Goal: Check status: Check status

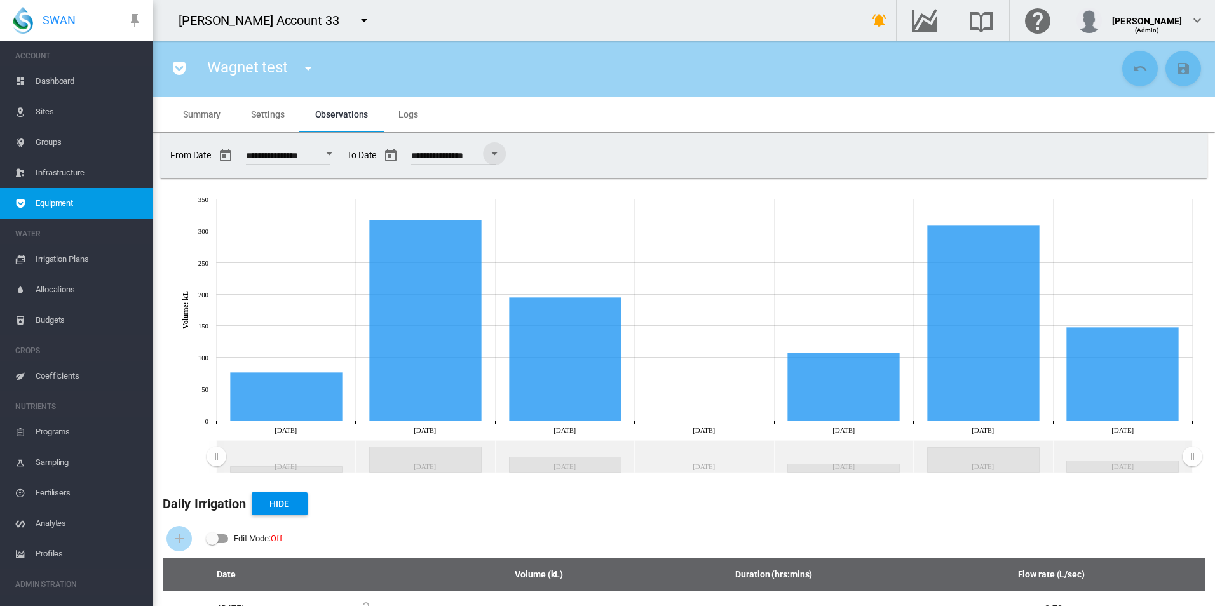
scroll to position [213, 0]
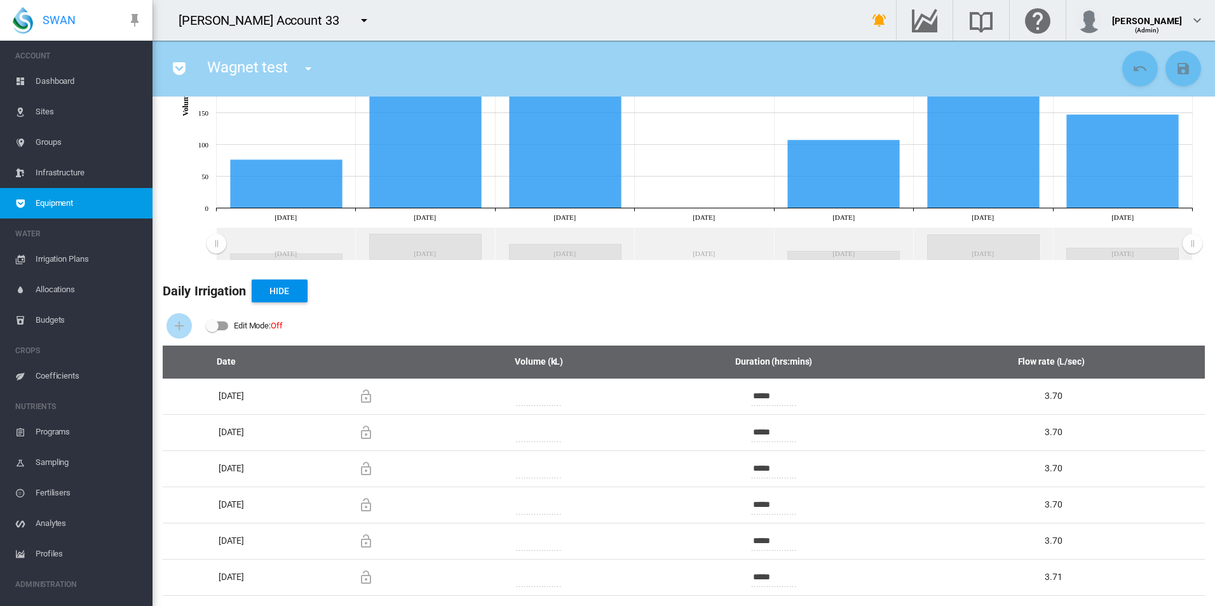
click at [734, 220] on icon at bounding box center [679, 120] width 1053 height 292
click at [731, 272] on div "Daily Irrigation Hide Edit Mode: Off Date Volume (kL) Duration (hrs:mins) Flow …" at bounding box center [684, 436] width 1063 height 341
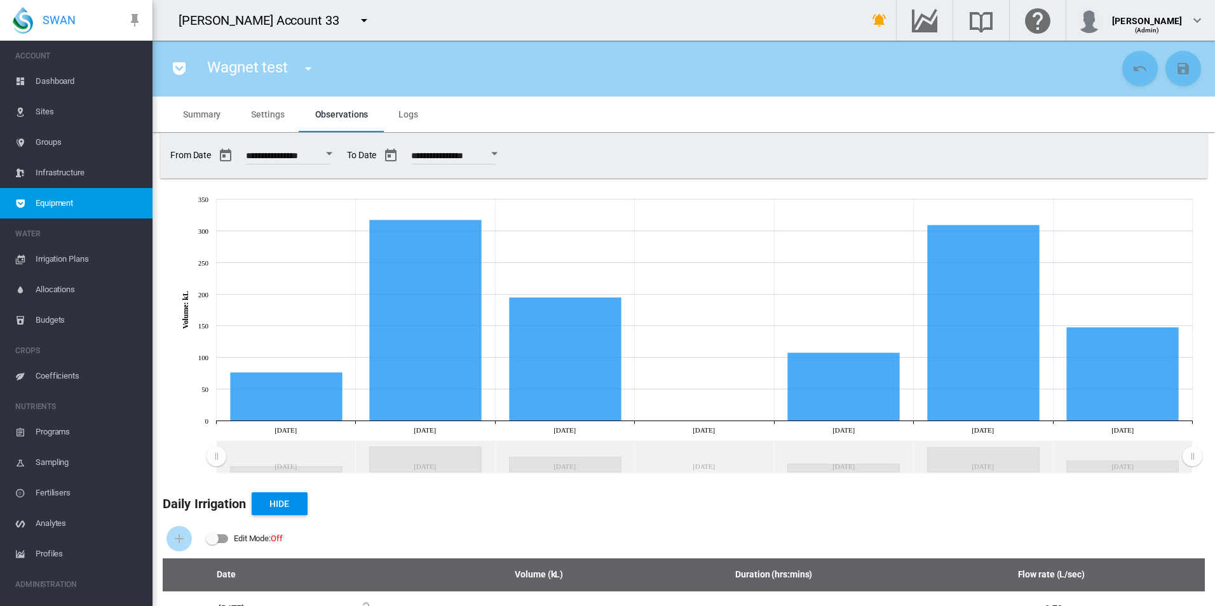
click at [498, 153] on div "Open calendar" at bounding box center [494, 154] width 6 height 3
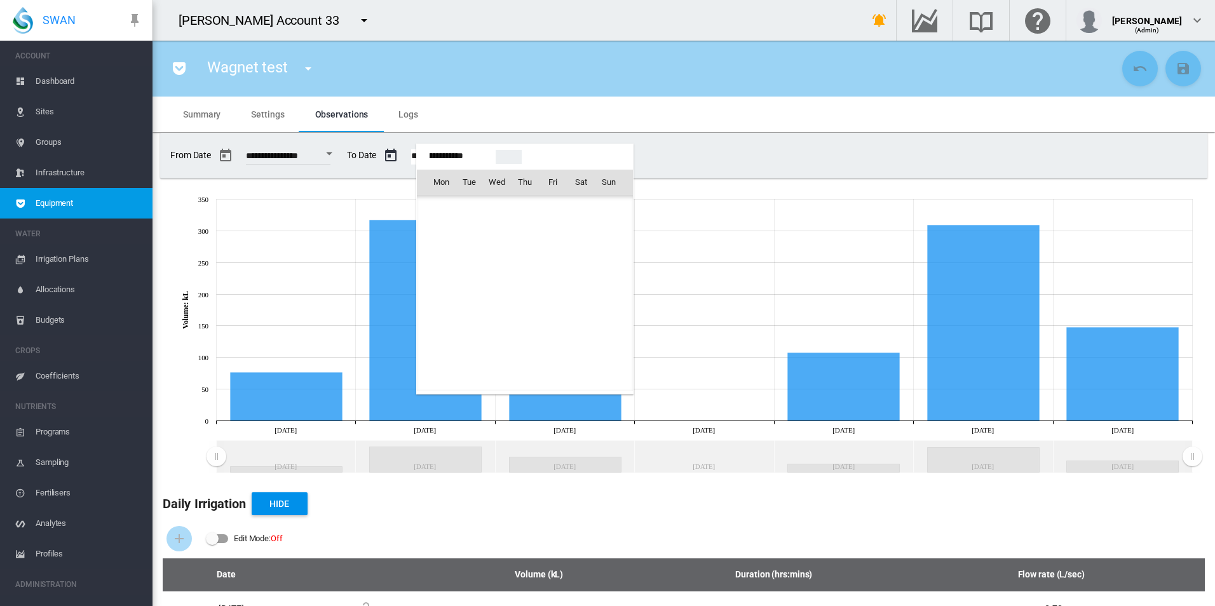
scroll to position [31840, 0]
click at [564, 321] on span "24" at bounding box center [552, 321] width 25 height 25
type input "**********"
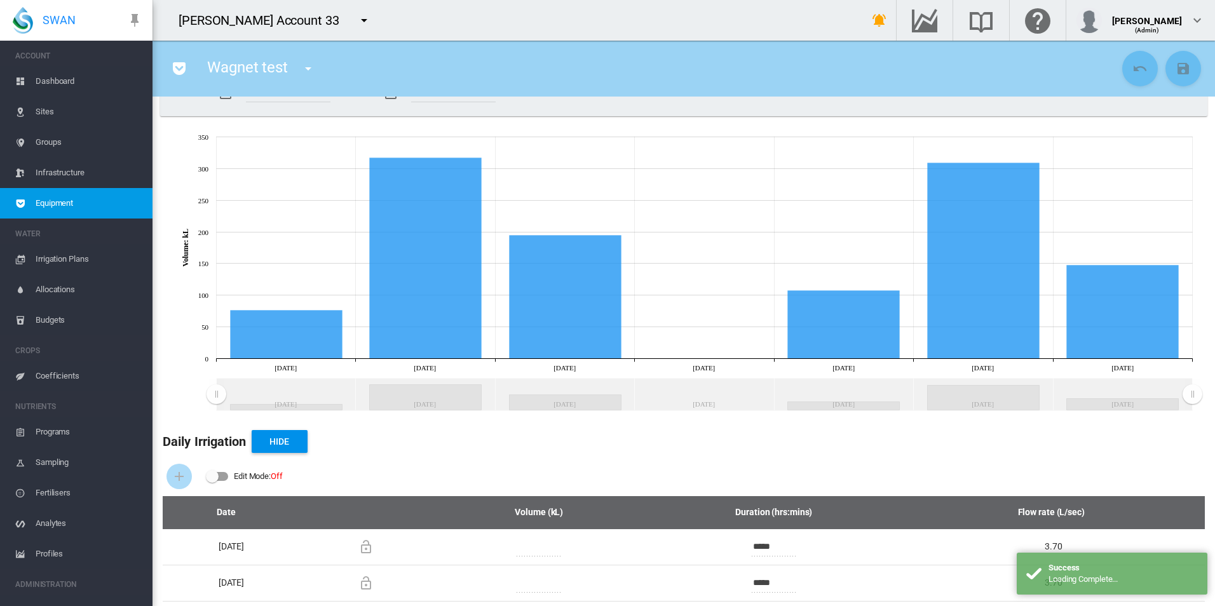
scroll to position [0, 0]
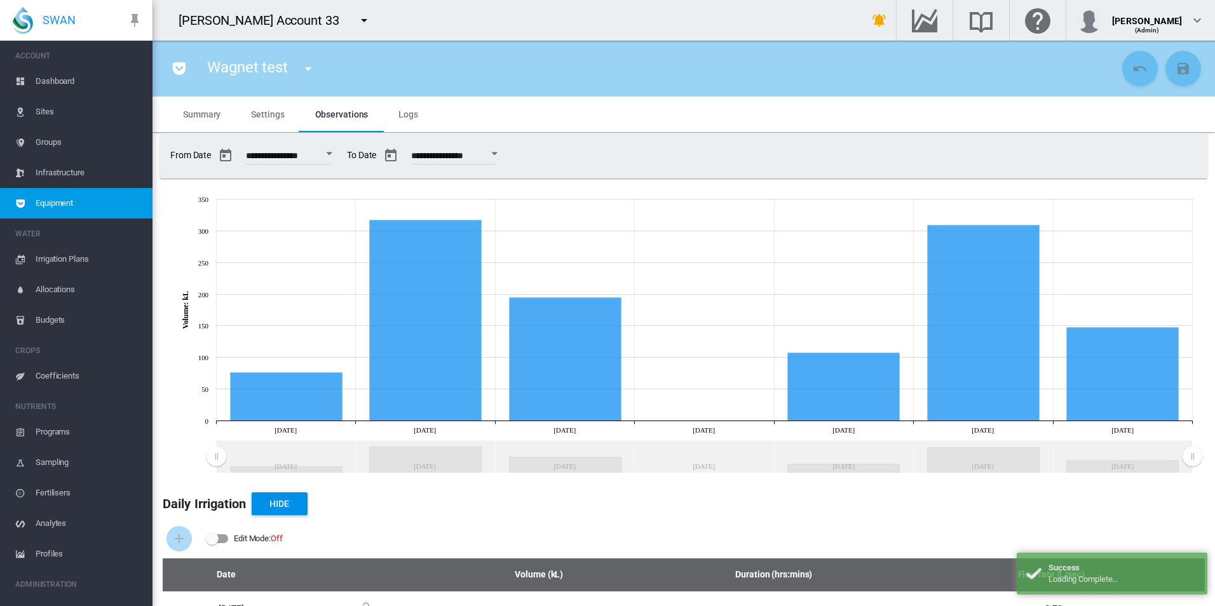
click at [427, 114] on md-tab-item "Logs" at bounding box center [408, 115] width 50 height 36
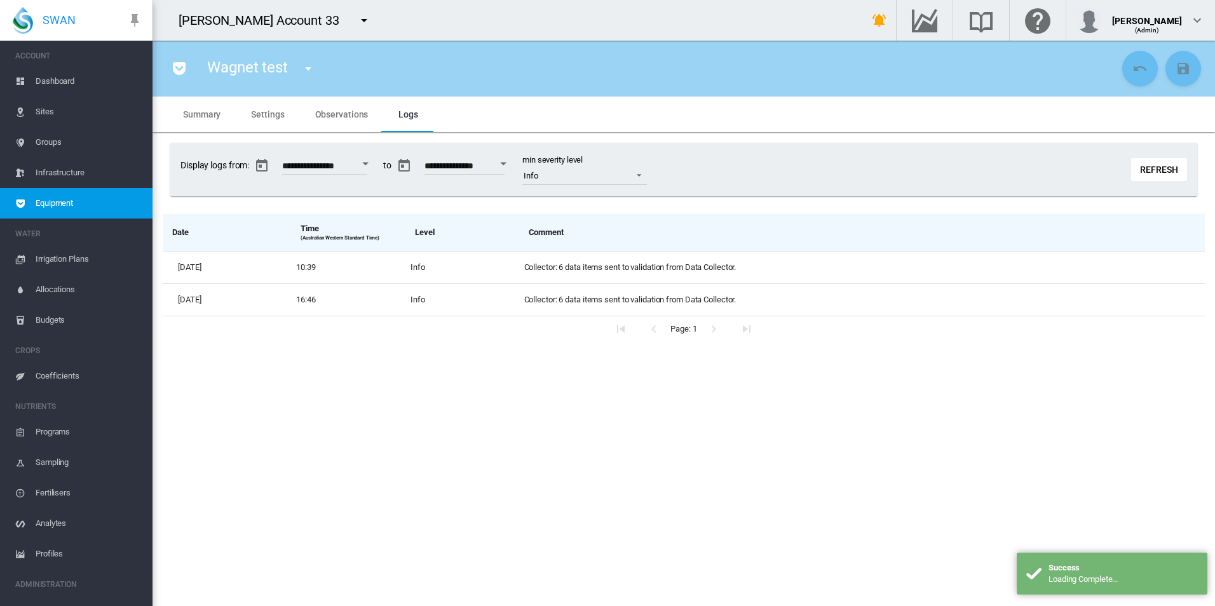
click at [1155, 162] on button "Refresh" at bounding box center [1160, 169] width 56 height 23
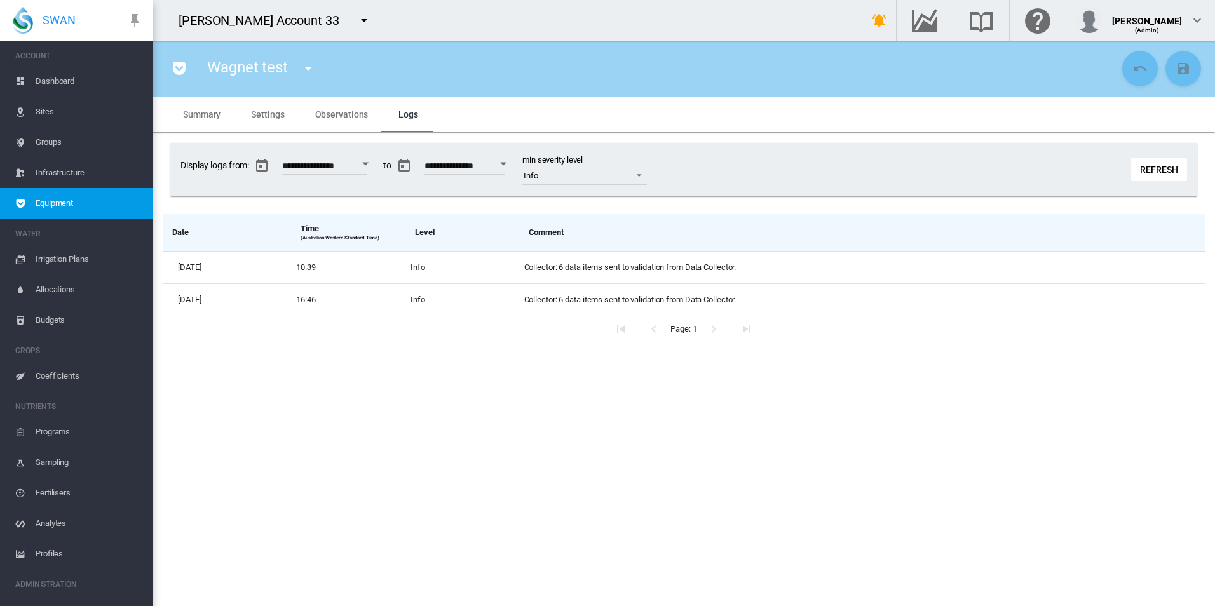
click at [1154, 174] on button "Refresh" at bounding box center [1160, 169] width 56 height 23
click at [1153, 172] on button "Refresh" at bounding box center [1160, 169] width 56 height 23
click at [1151, 172] on button "Refresh" at bounding box center [1160, 169] width 56 height 23
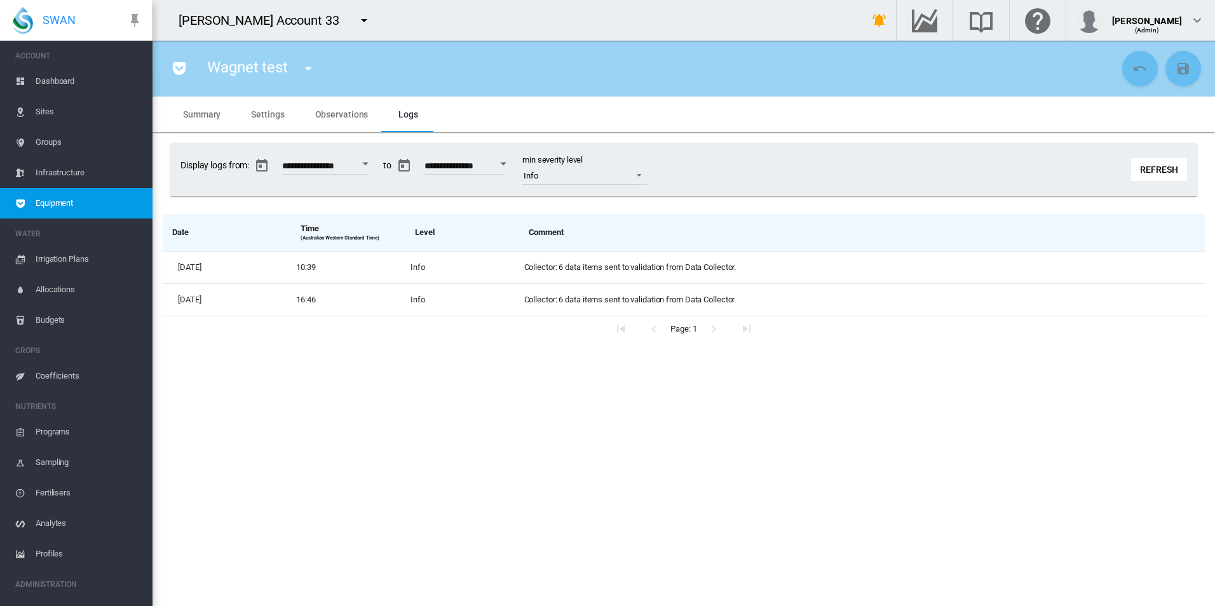
click at [1151, 172] on button "Refresh" at bounding box center [1160, 169] width 56 height 23
click at [1153, 167] on button "Refresh" at bounding box center [1160, 169] width 56 height 23
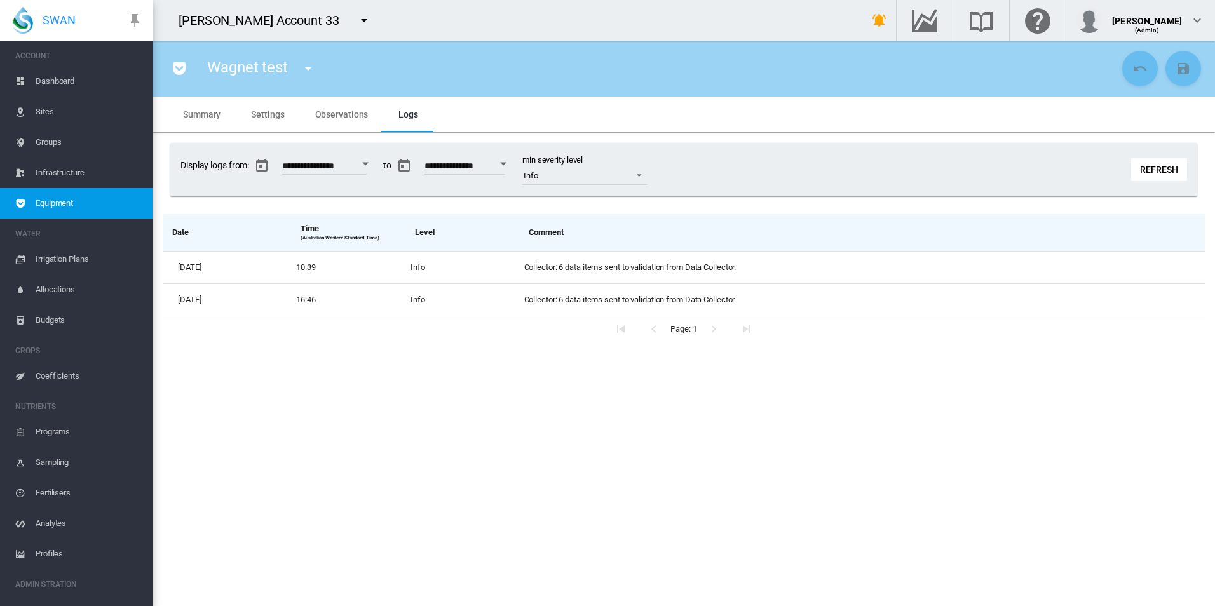
click at [1153, 168] on button "Refresh" at bounding box center [1160, 169] width 56 height 23
click at [1153, 167] on button "Refresh" at bounding box center [1160, 169] width 56 height 23
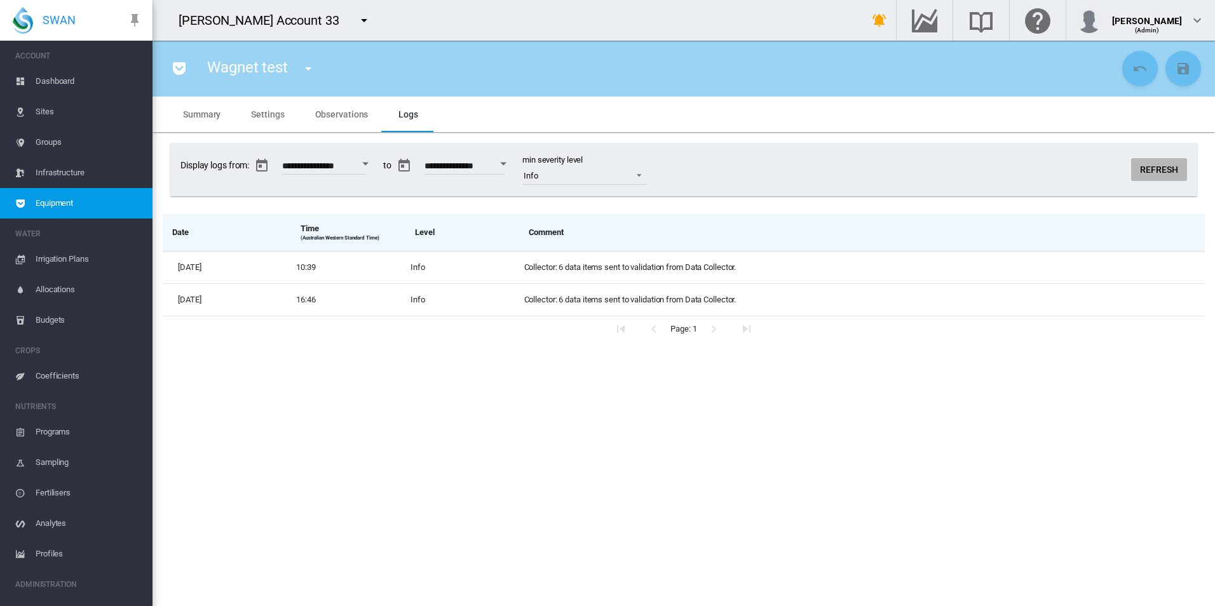
click at [1153, 167] on button "Refresh" at bounding box center [1160, 169] width 56 height 23
click at [1153, 168] on button "Refresh" at bounding box center [1160, 169] width 56 height 23
click at [1153, 170] on button "Refresh" at bounding box center [1160, 169] width 56 height 23
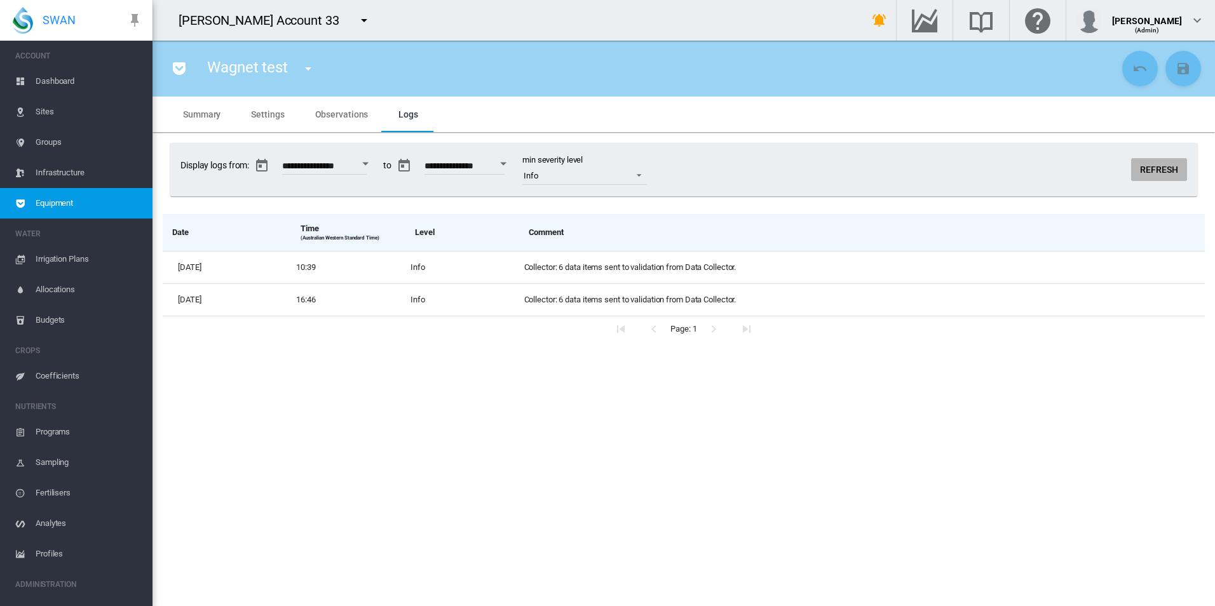
click at [1153, 170] on button "Refresh" at bounding box center [1160, 169] width 56 height 23
click at [1152, 170] on button "Refresh" at bounding box center [1160, 169] width 56 height 23
click at [505, 163] on input "**********" at bounding box center [465, 167] width 80 height 13
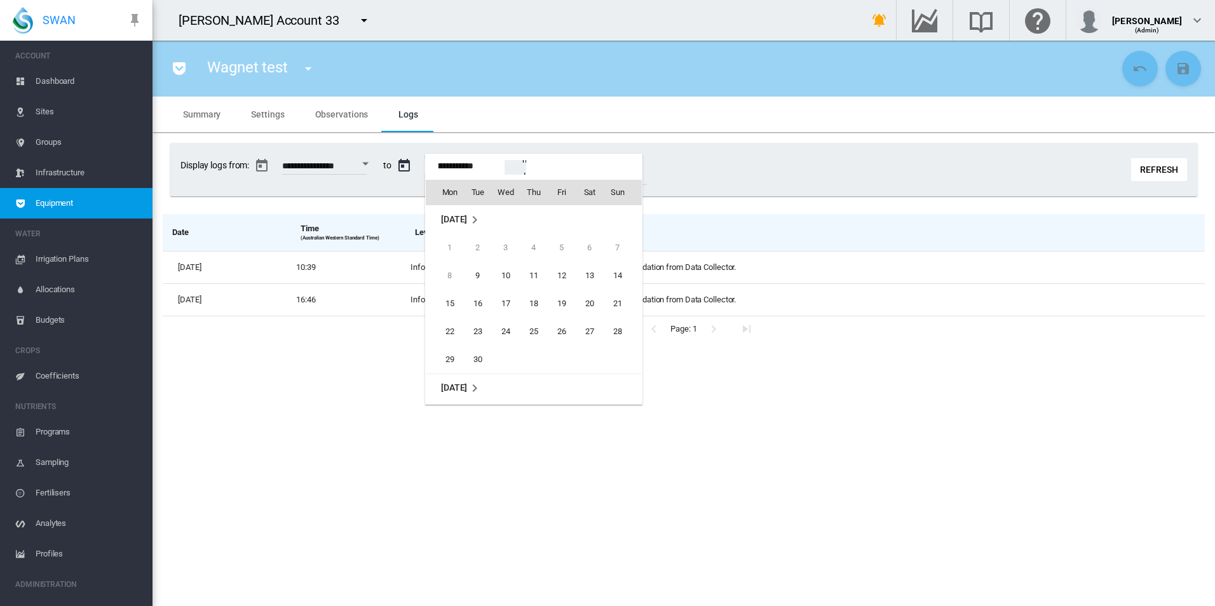
scroll to position [168, 0]
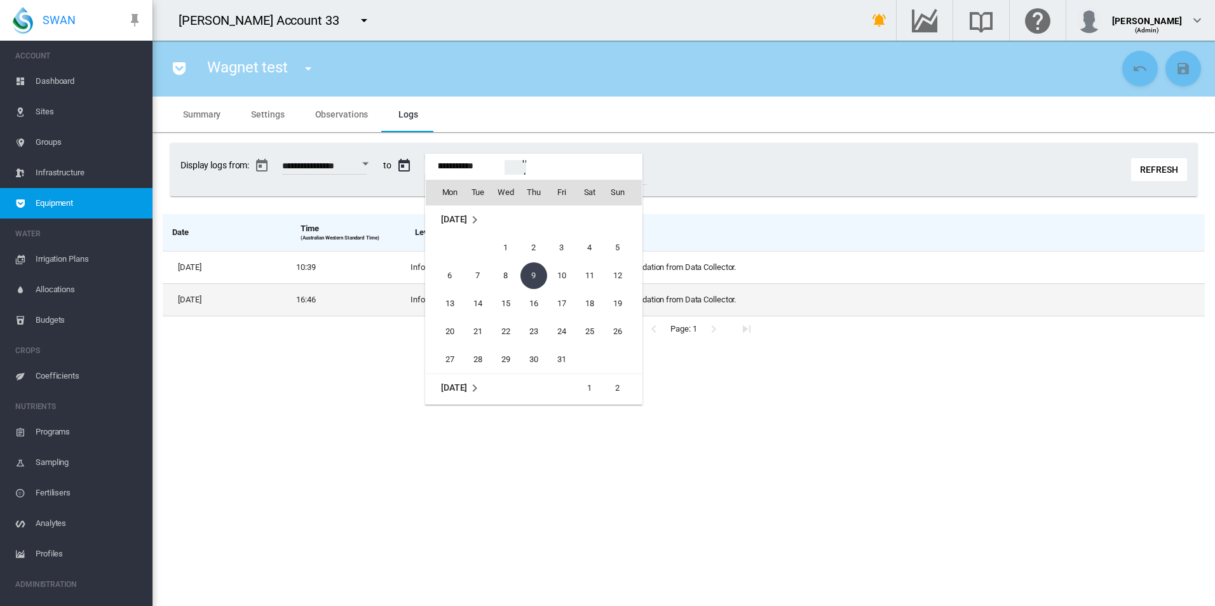
click at [597, 283] on span "11" at bounding box center [589, 275] width 25 height 25
type input "**********"
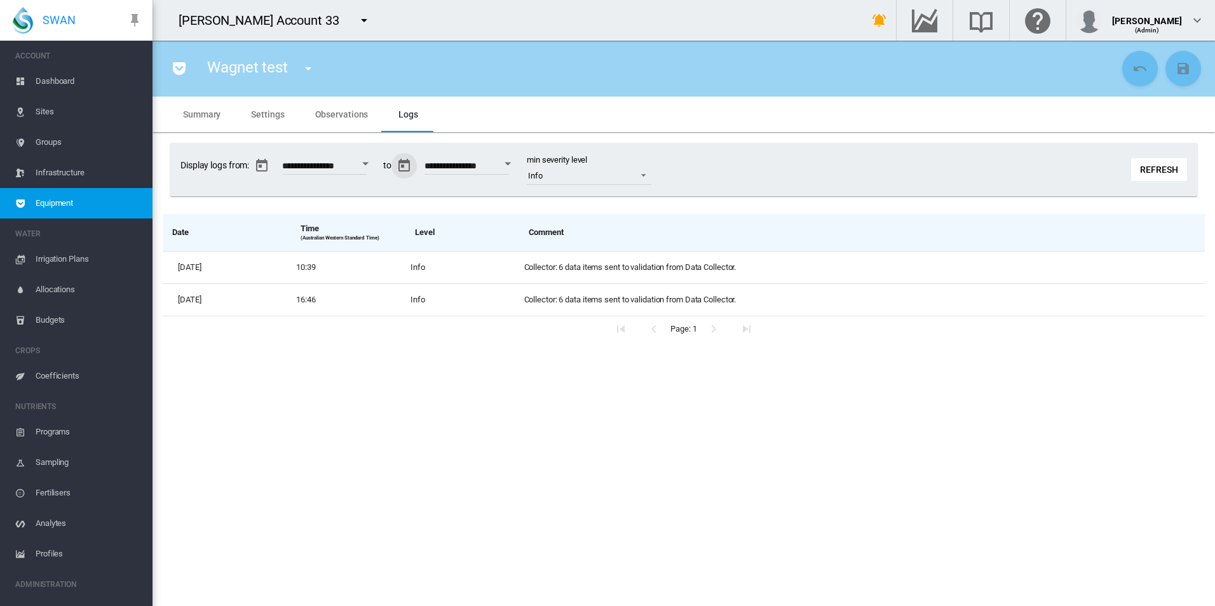
click at [1158, 165] on button "Refresh" at bounding box center [1160, 169] width 56 height 23
click at [711, 182] on div "**********" at bounding box center [683, 169] width 1027 height 53
click at [1151, 173] on button "Refresh" at bounding box center [1160, 169] width 56 height 23
click at [1160, 168] on button "Refresh" at bounding box center [1160, 169] width 56 height 23
click at [333, 109] on span "Observations" at bounding box center [341, 114] width 53 height 10
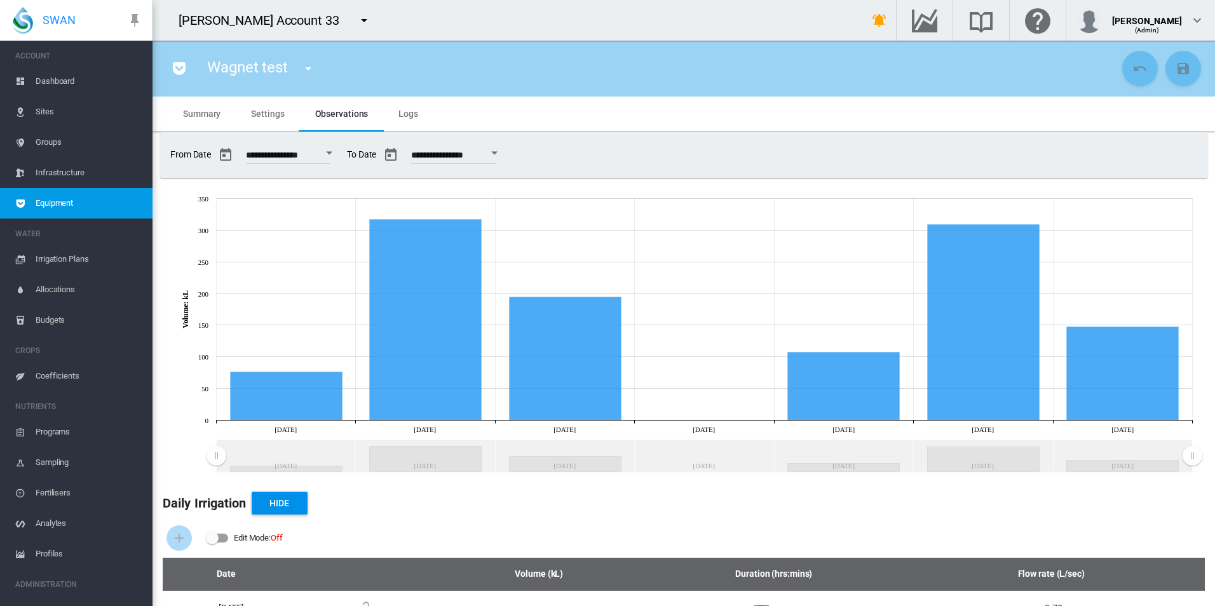
scroll to position [0, 0]
click at [502, 165] on span "**********" at bounding box center [439, 155] width 126 height 20
click at [506, 160] on button "Open calendar" at bounding box center [494, 153] width 23 height 23
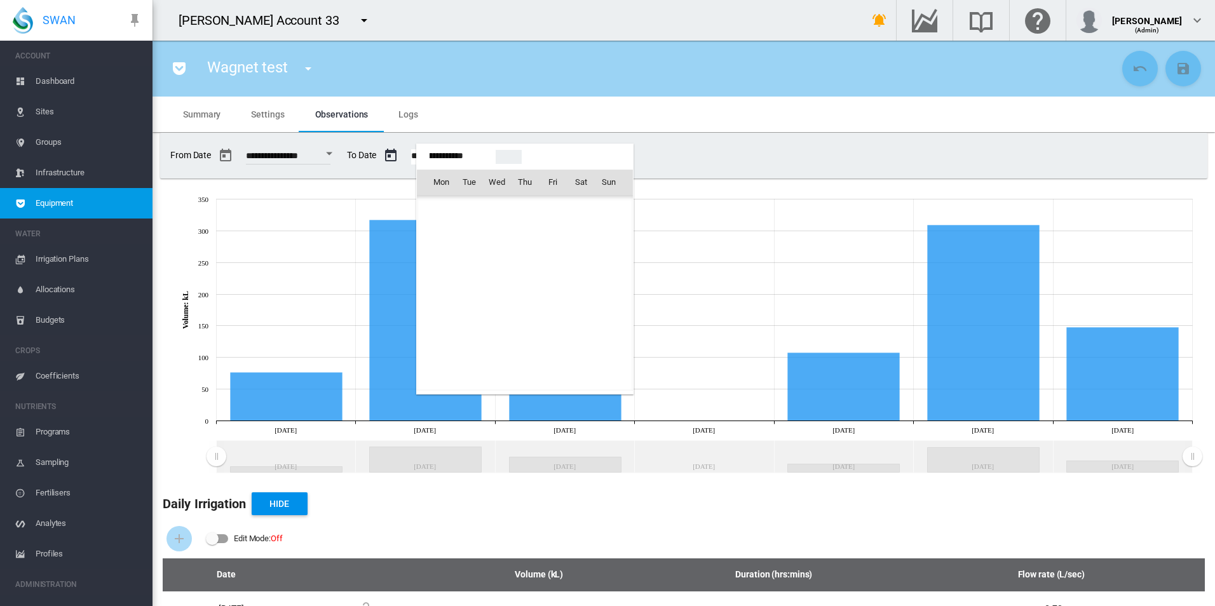
scroll to position [31840, 0]
click at [547, 350] on span "31" at bounding box center [552, 349] width 25 height 25
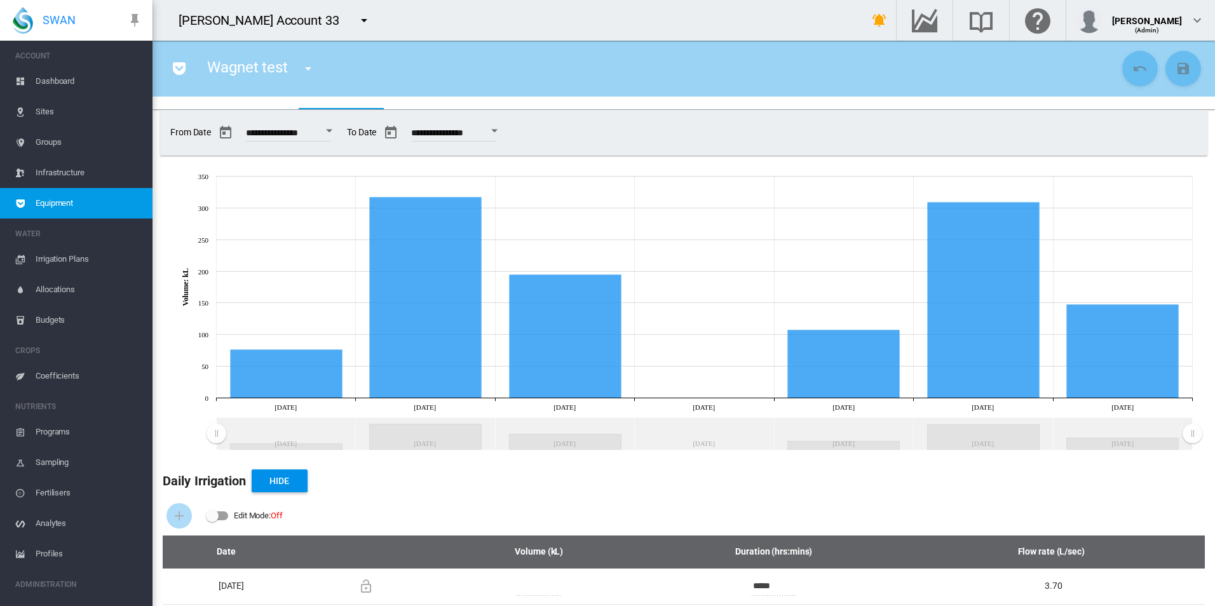
scroll to position [22, 0]
click at [506, 133] on button "Open calendar" at bounding box center [494, 131] width 23 height 23
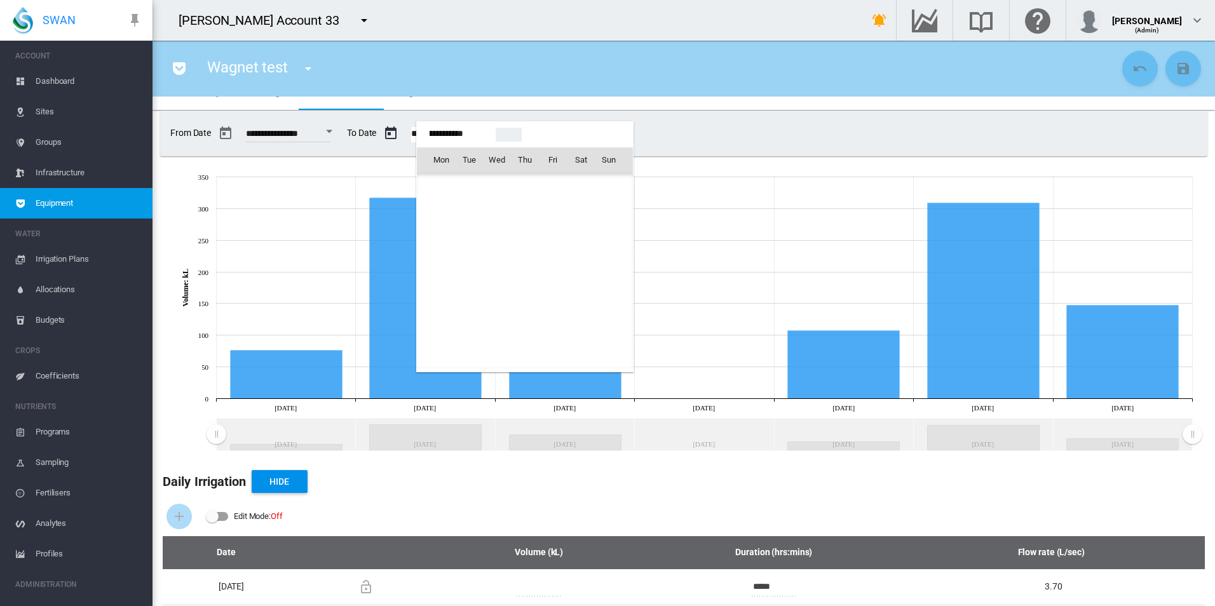
scroll to position [31840, 0]
click at [538, 323] on td "30" at bounding box center [525, 327] width 28 height 29
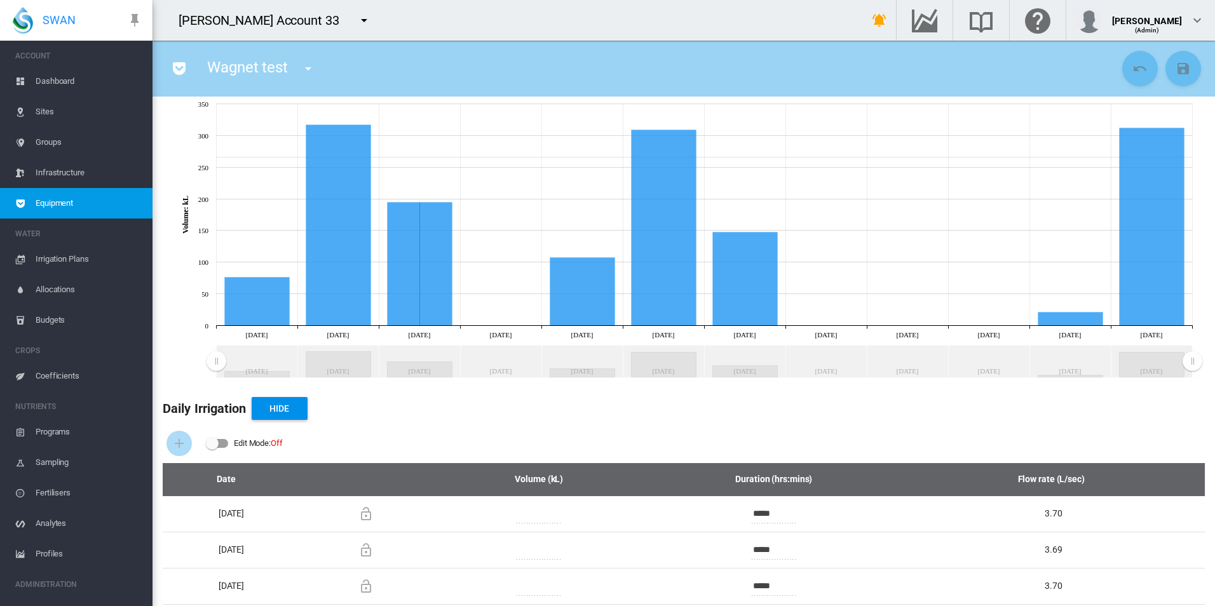
scroll to position [0, 0]
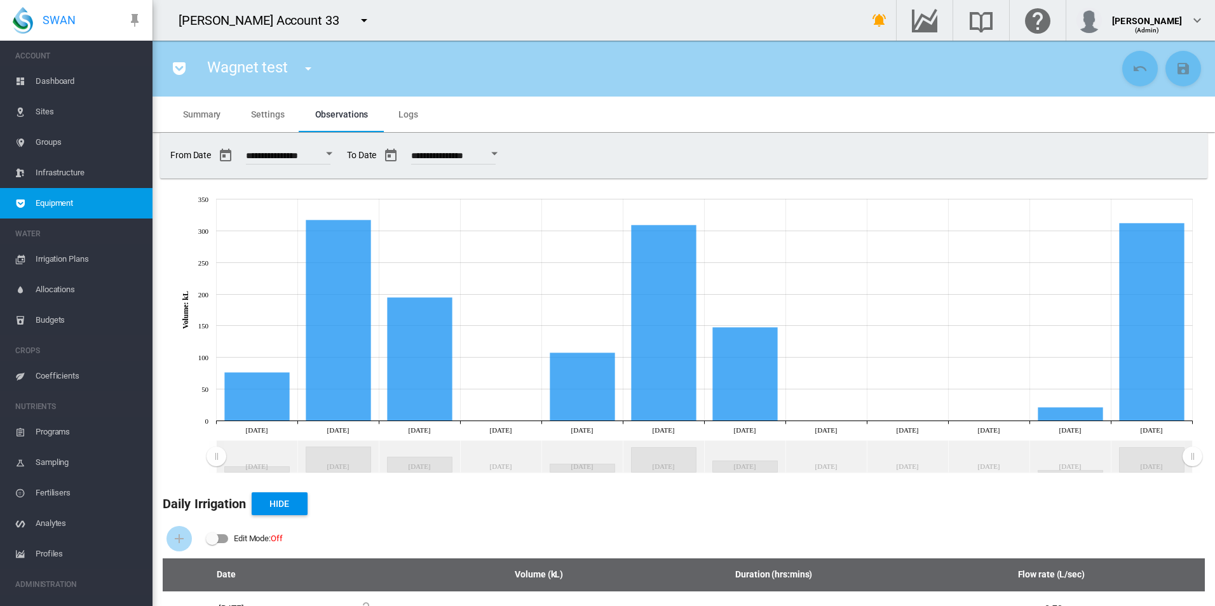
click at [400, 116] on span "Logs" at bounding box center [409, 114] width 20 height 10
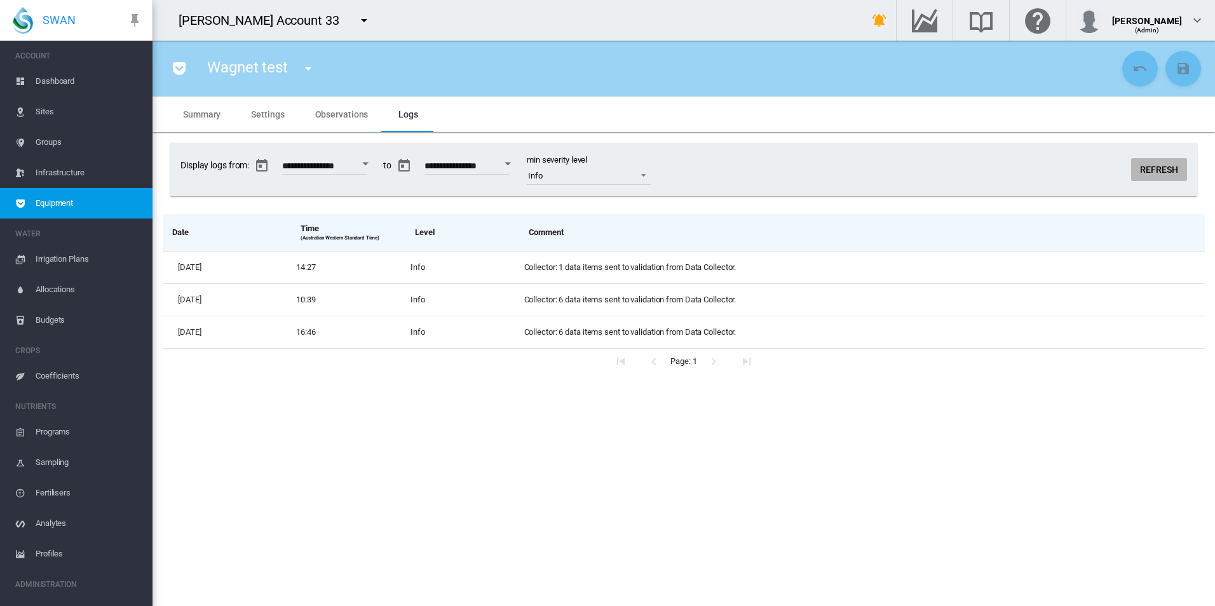
click at [1140, 173] on button "Refresh" at bounding box center [1160, 169] width 56 height 23
click at [753, 212] on div "Date Time (Australian Western Standard Time) Level Comment Thu, 9 Oct 2025 14:5…" at bounding box center [684, 305] width 1043 height 203
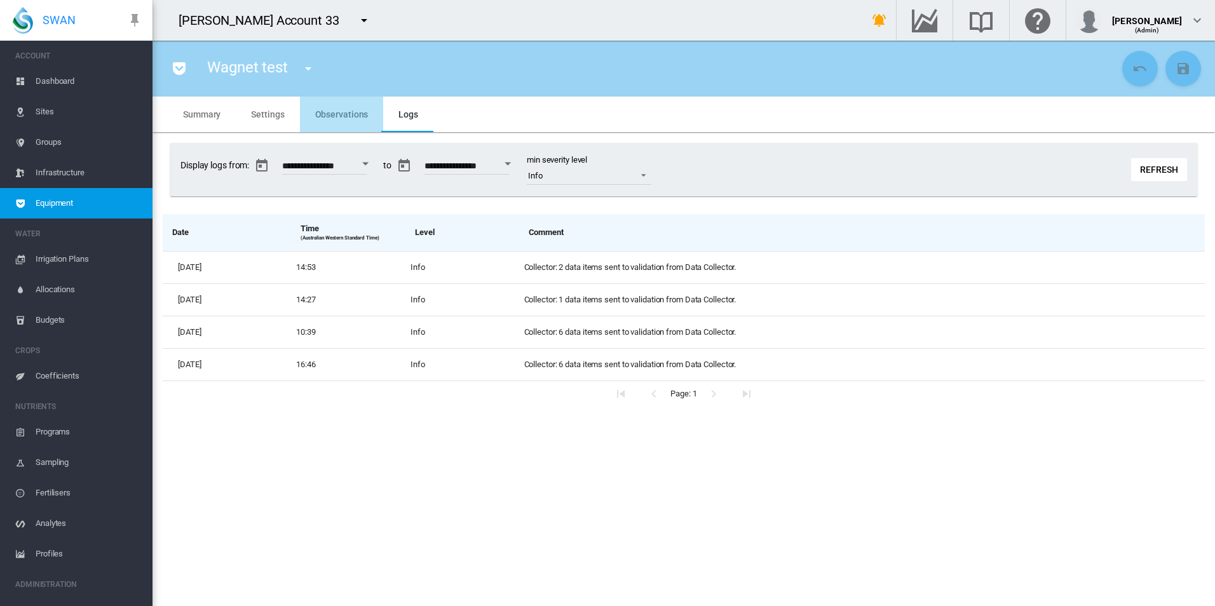
click at [341, 116] on span "Observations" at bounding box center [341, 114] width 53 height 10
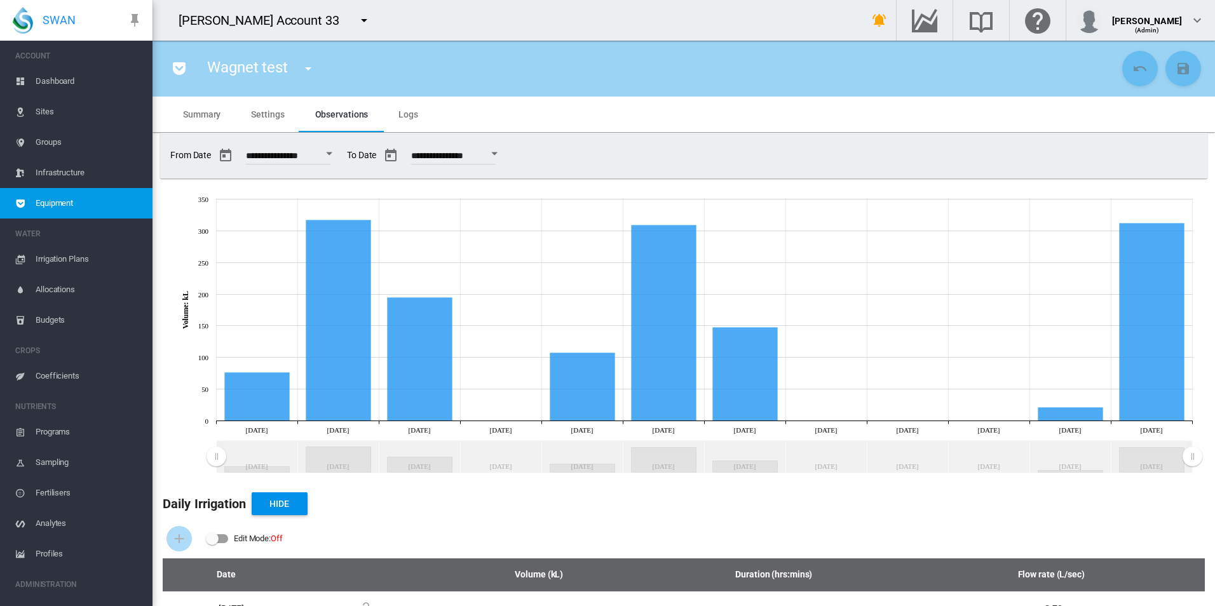
click at [506, 158] on button "Open calendar" at bounding box center [494, 153] width 23 height 23
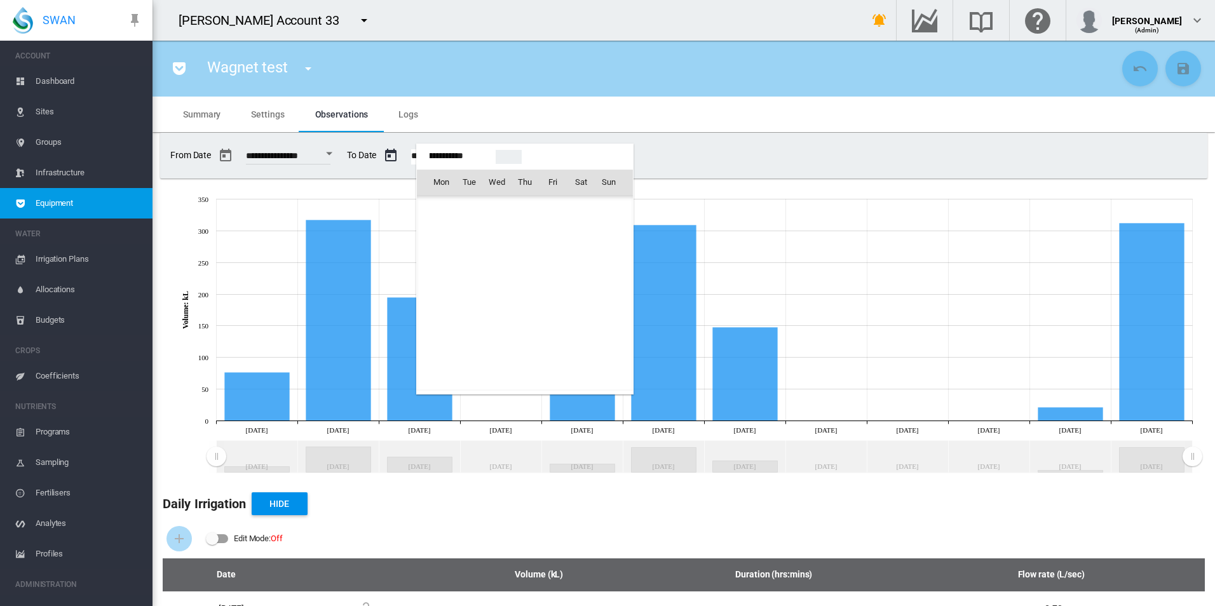
scroll to position [31840, 0]
click at [554, 350] on span "31" at bounding box center [552, 349] width 25 height 25
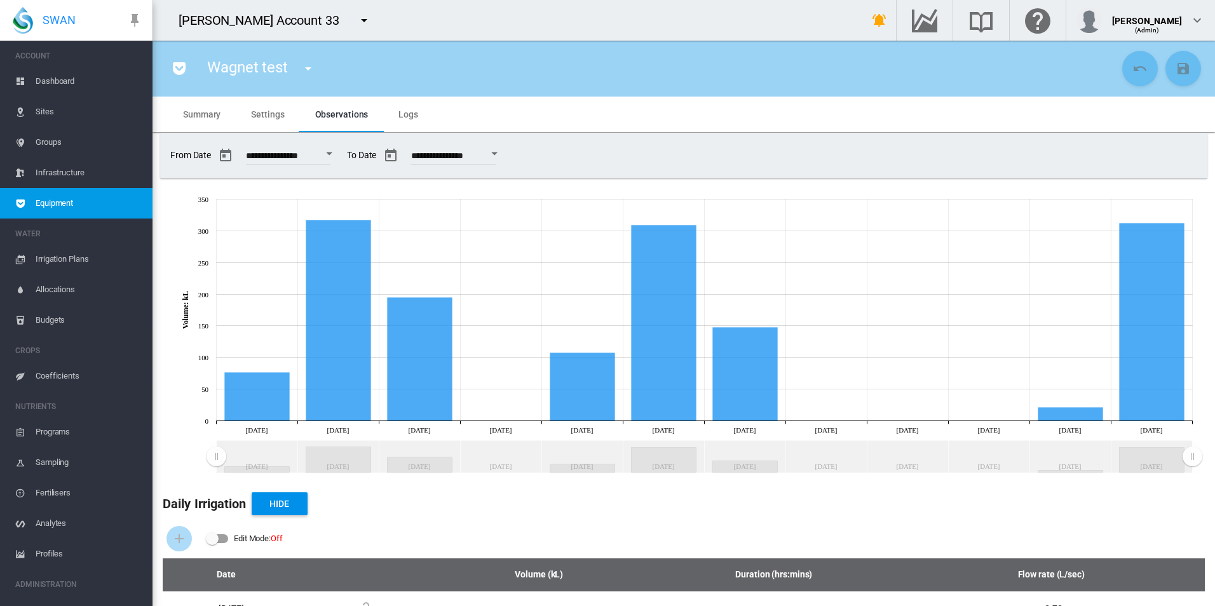
click at [506, 151] on button "Open calendar" at bounding box center [494, 153] width 23 height 23
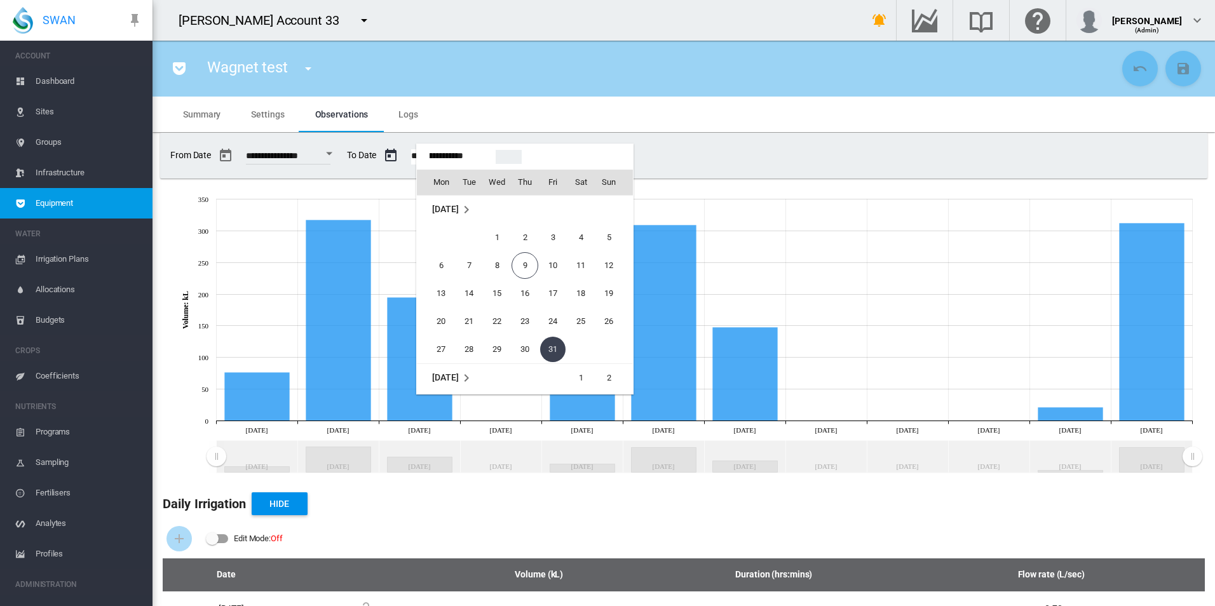
click at [535, 356] on span "30" at bounding box center [524, 349] width 25 height 25
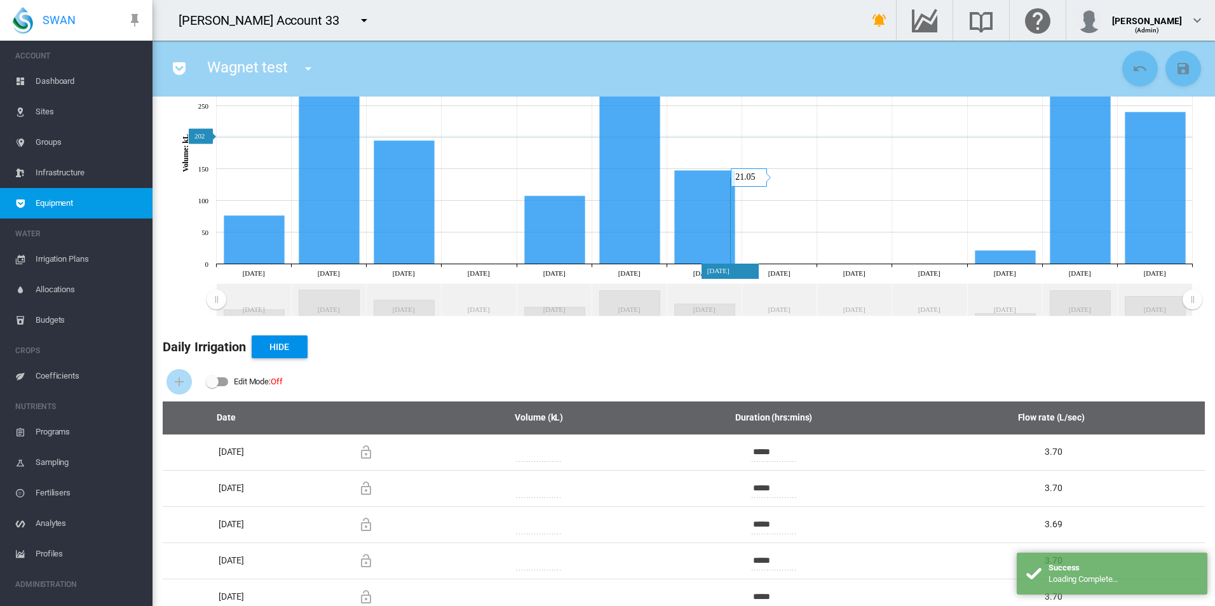
scroll to position [318, 0]
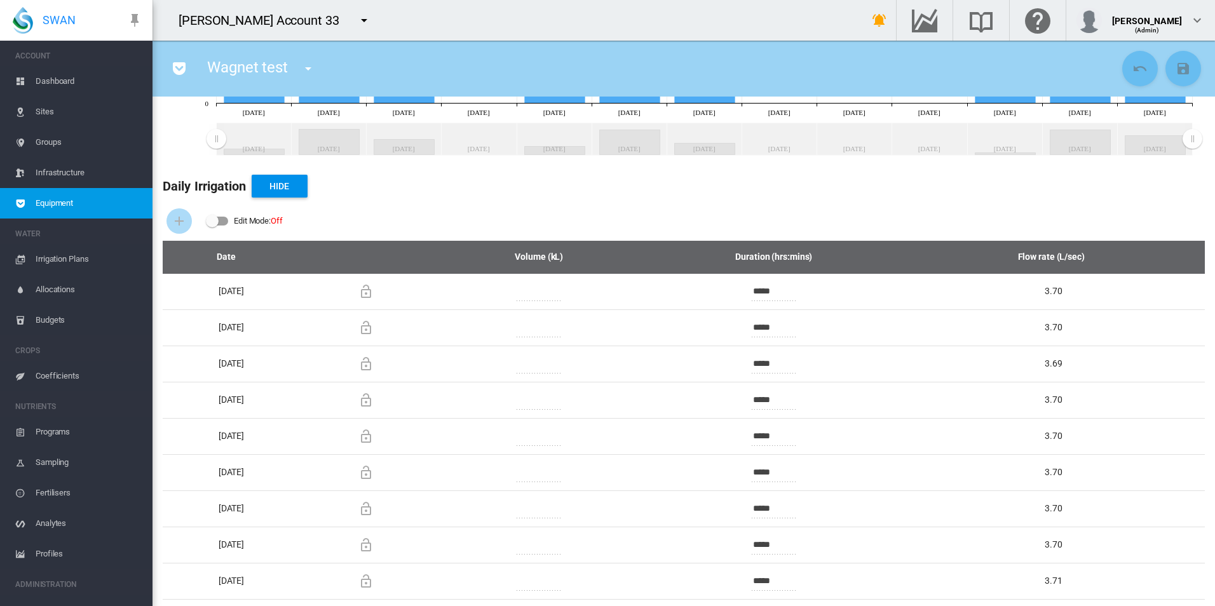
click at [892, 246] on th "Duration (hrs:mins)" at bounding box center [774, 257] width 277 height 33
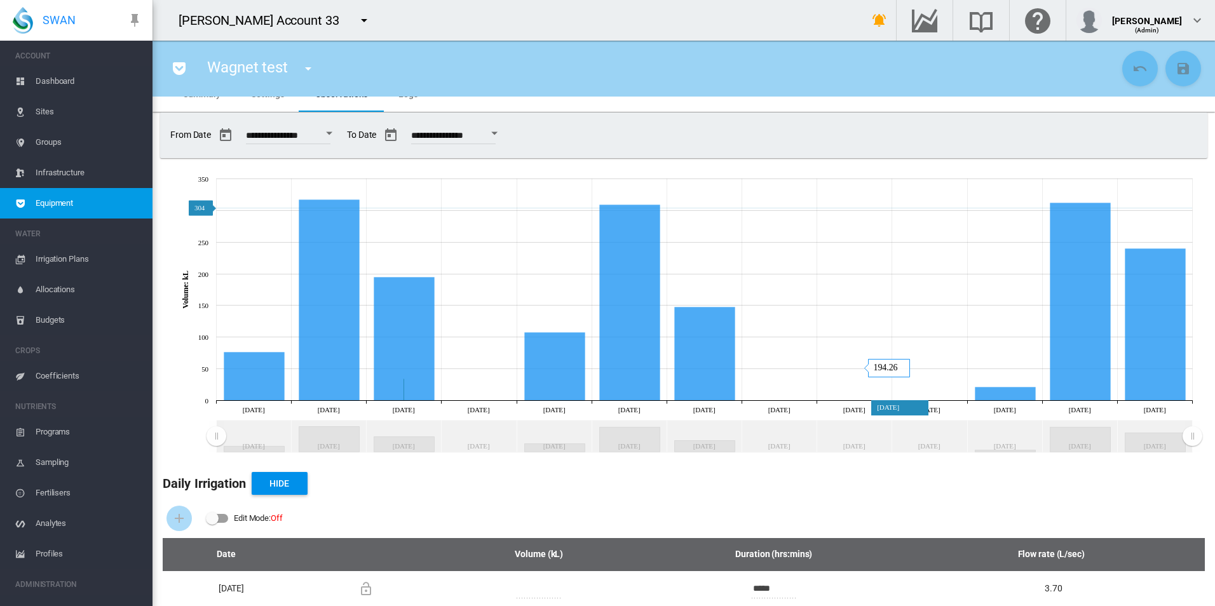
scroll to position [0, 0]
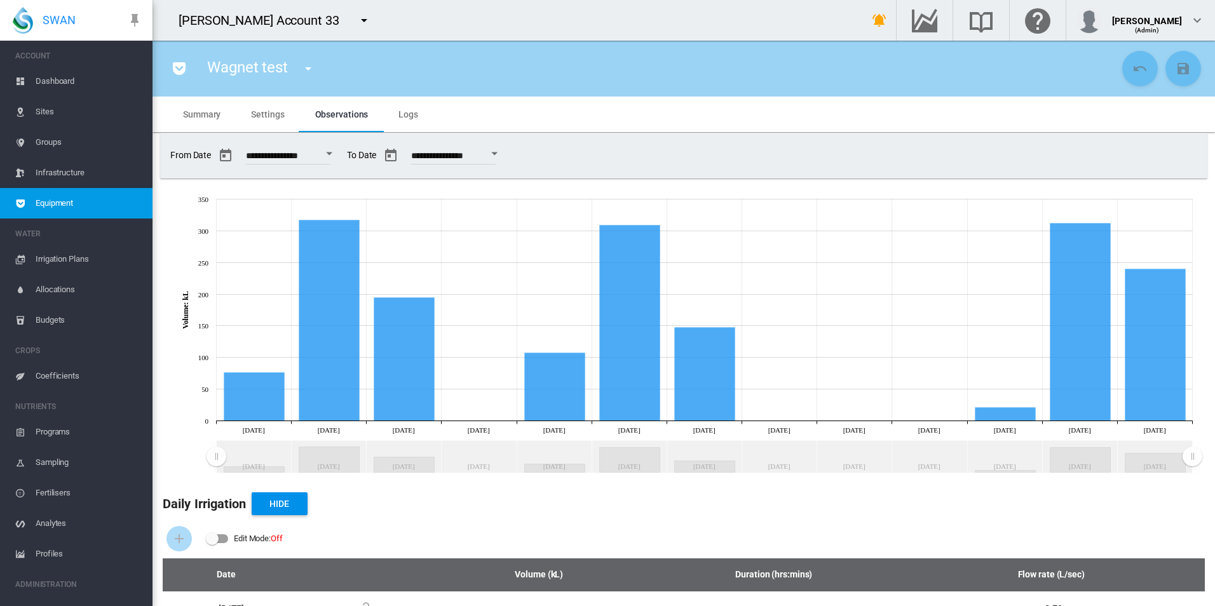
click at [506, 151] on button "Open calendar" at bounding box center [494, 153] width 23 height 23
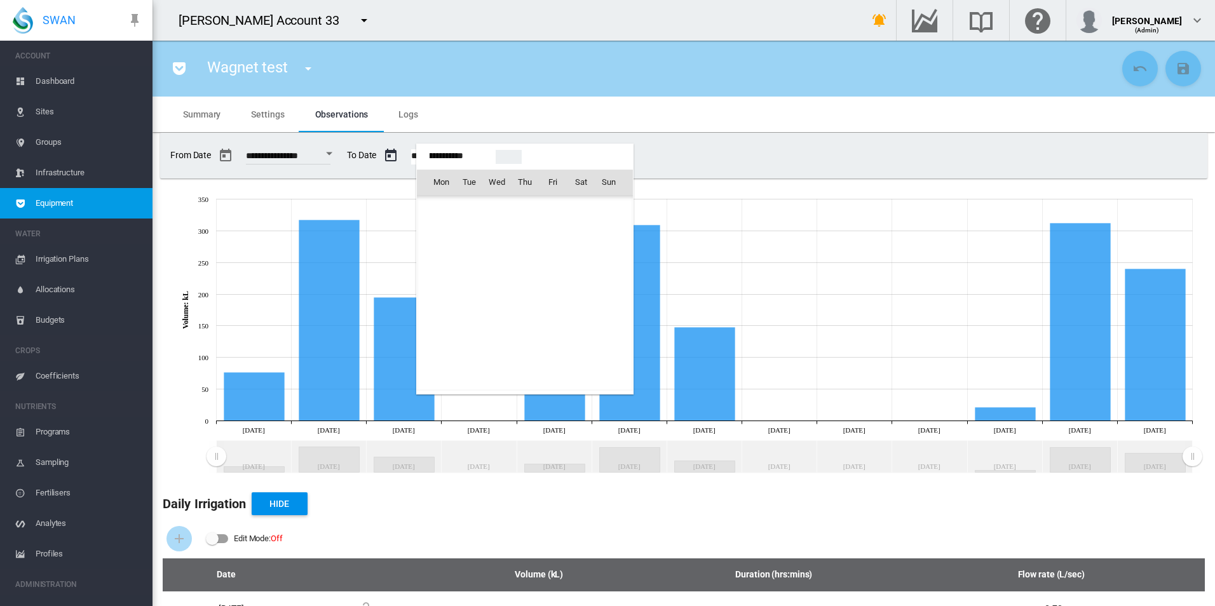
scroll to position [31840, 0]
click at [556, 343] on span "31" at bounding box center [552, 349] width 25 height 25
type input "**********"
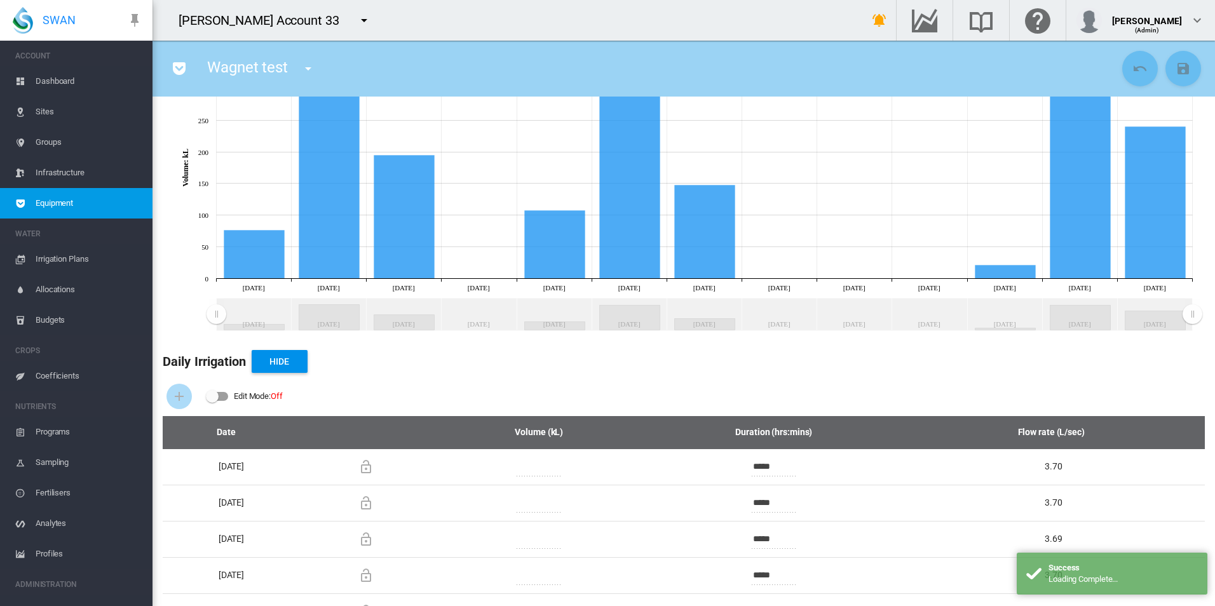
scroll to position [318, 0]
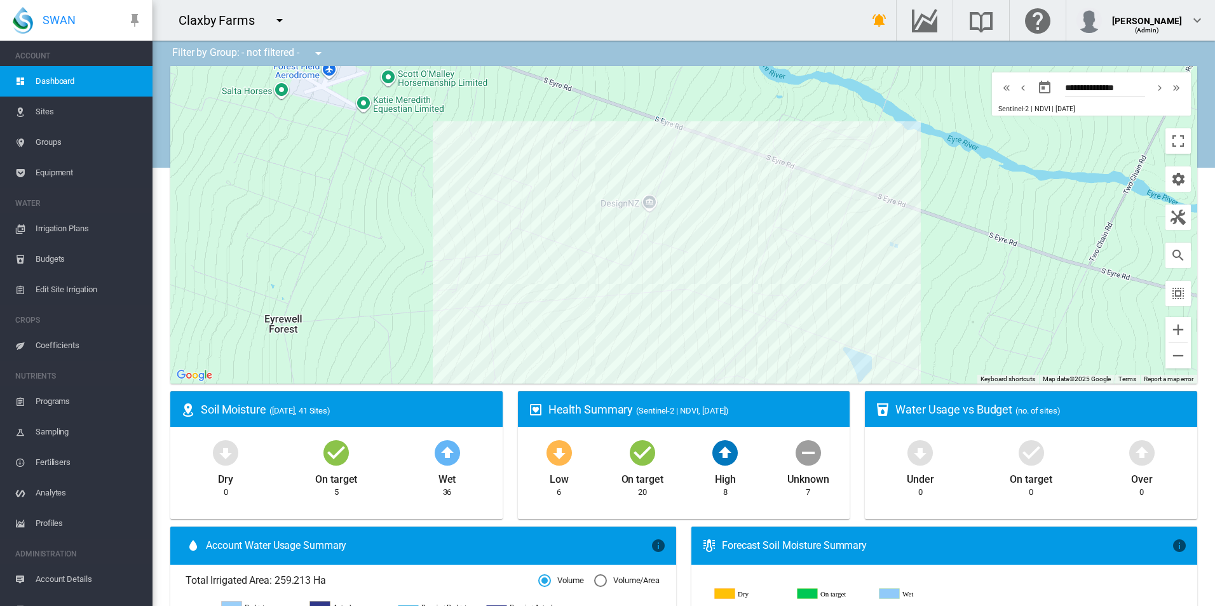
click at [85, 184] on span "Equipment" at bounding box center [89, 173] width 107 height 31
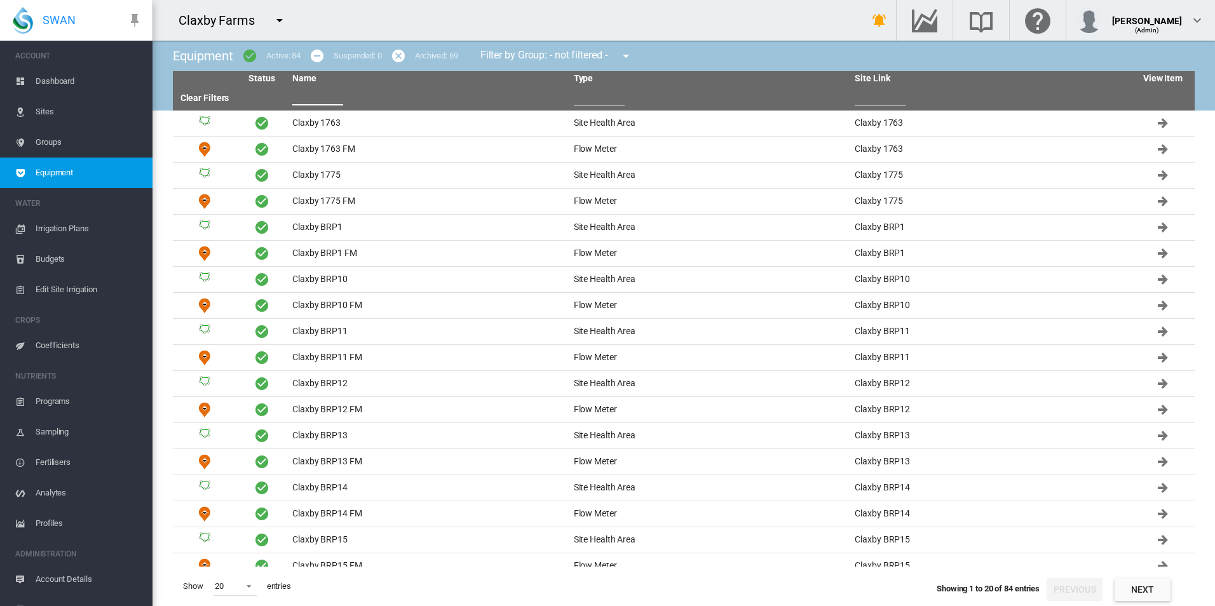
click at [336, 96] on input "text" at bounding box center [317, 95] width 51 height 19
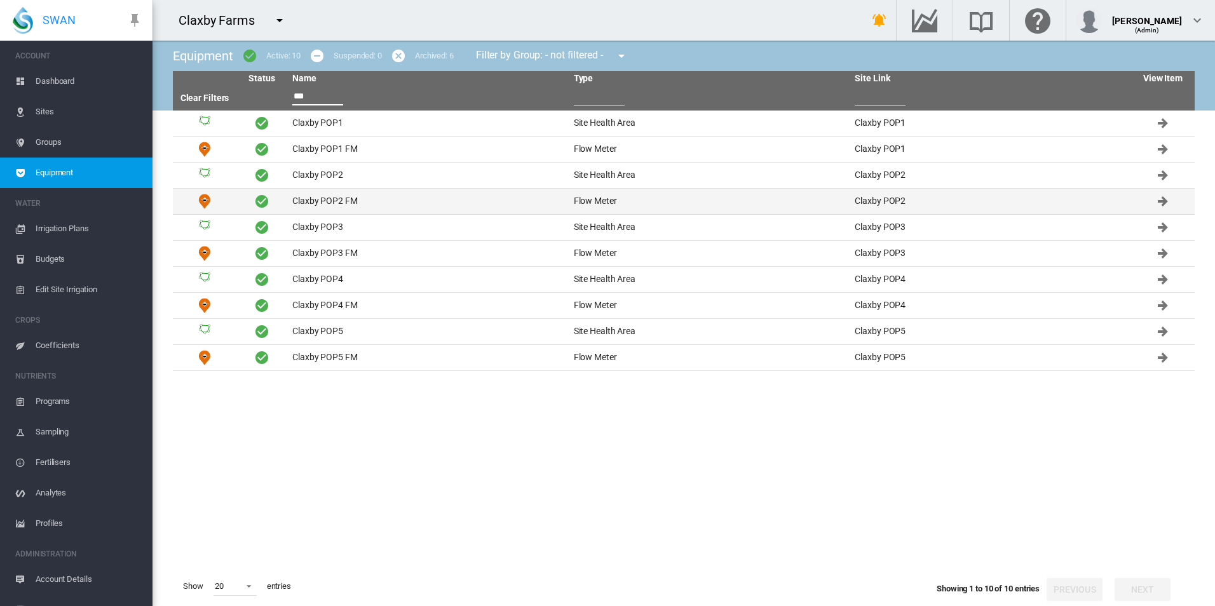
type input "***"
click at [335, 196] on td "Claxby POP2 FM" at bounding box center [428, 201] width 282 height 25
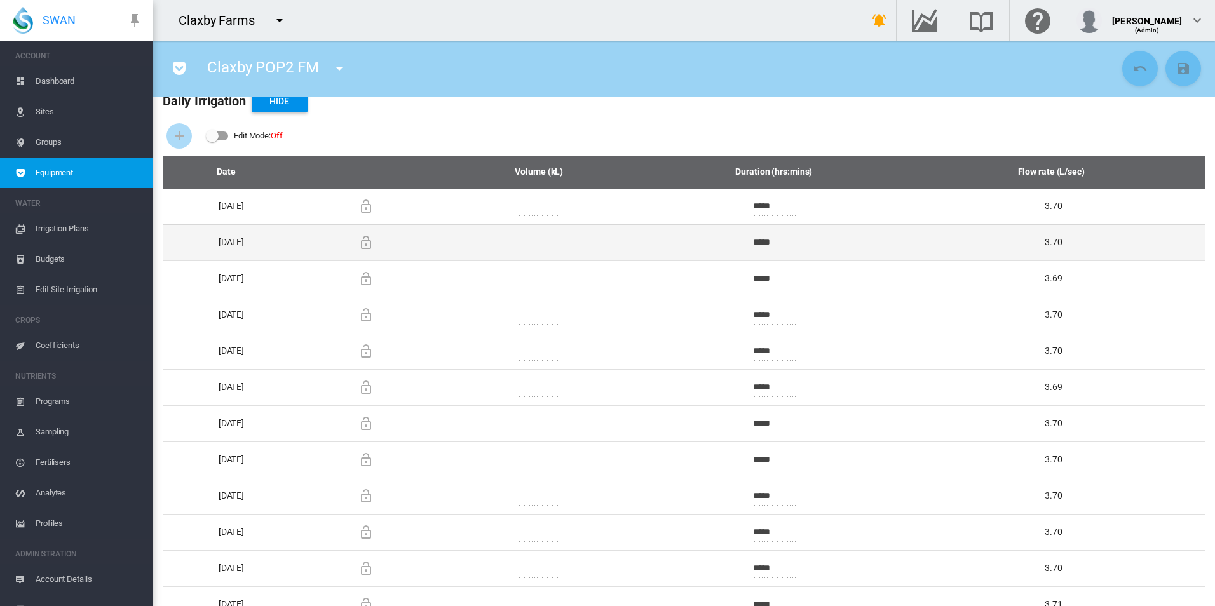
scroll to position [430, 0]
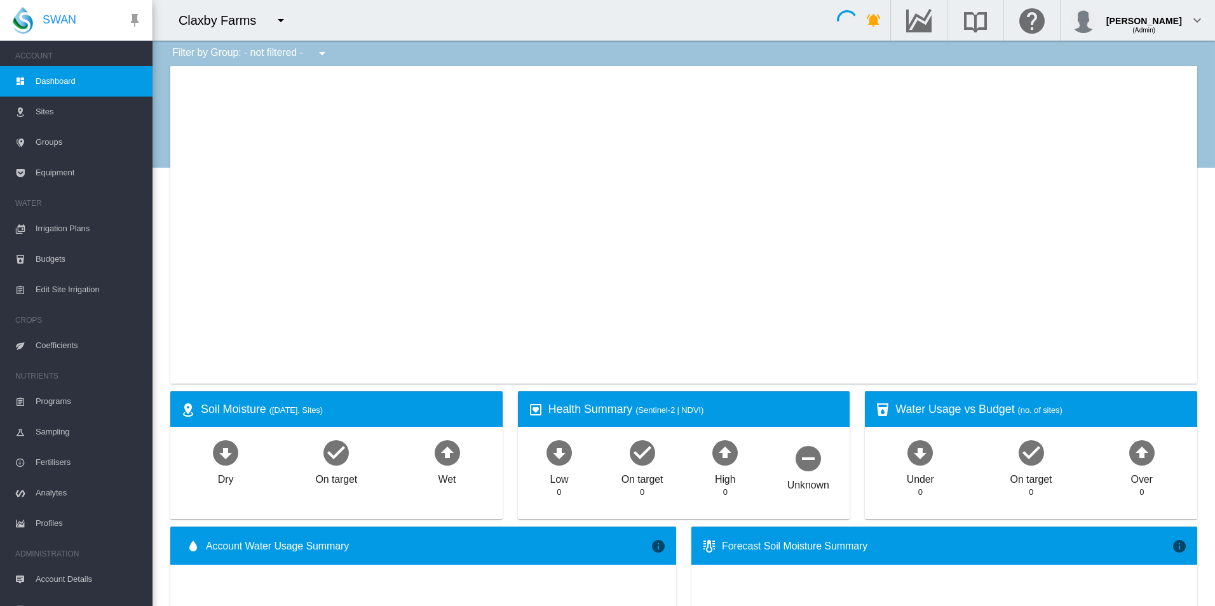
type input "**********"
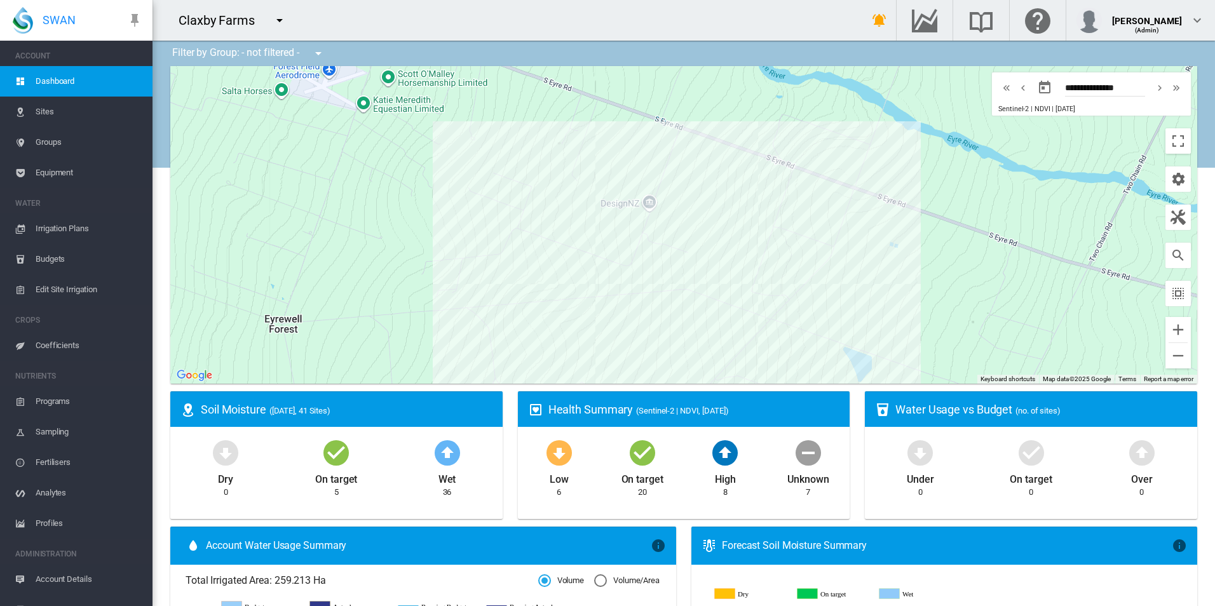
click at [100, 172] on span "Equipment" at bounding box center [89, 173] width 107 height 31
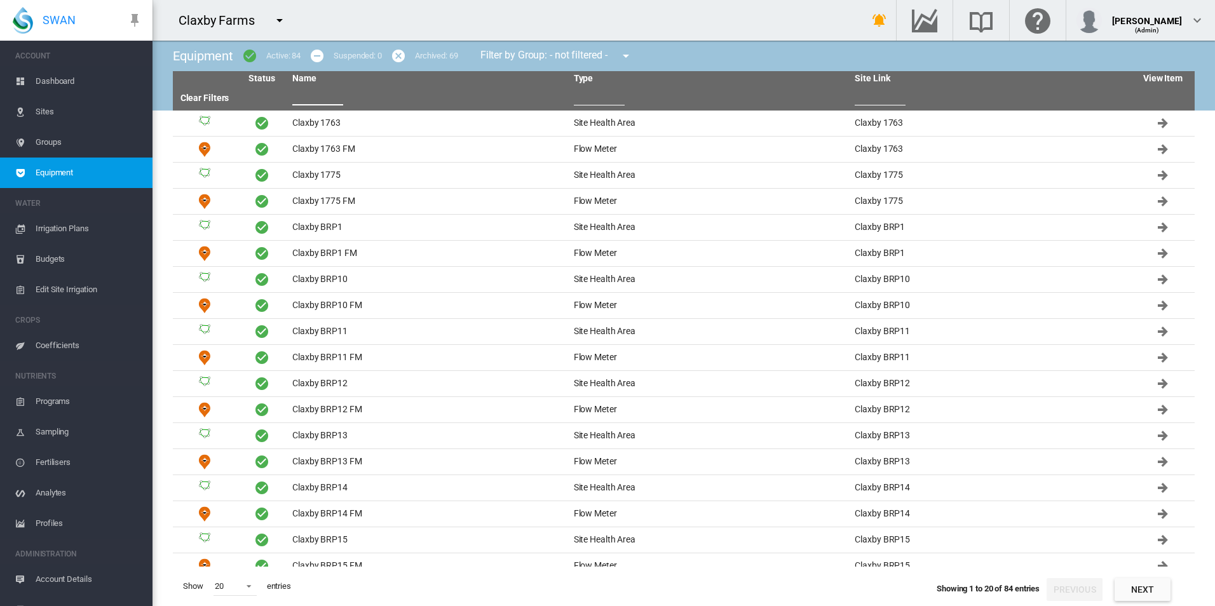
click at [329, 95] on input "text" at bounding box center [317, 95] width 51 height 19
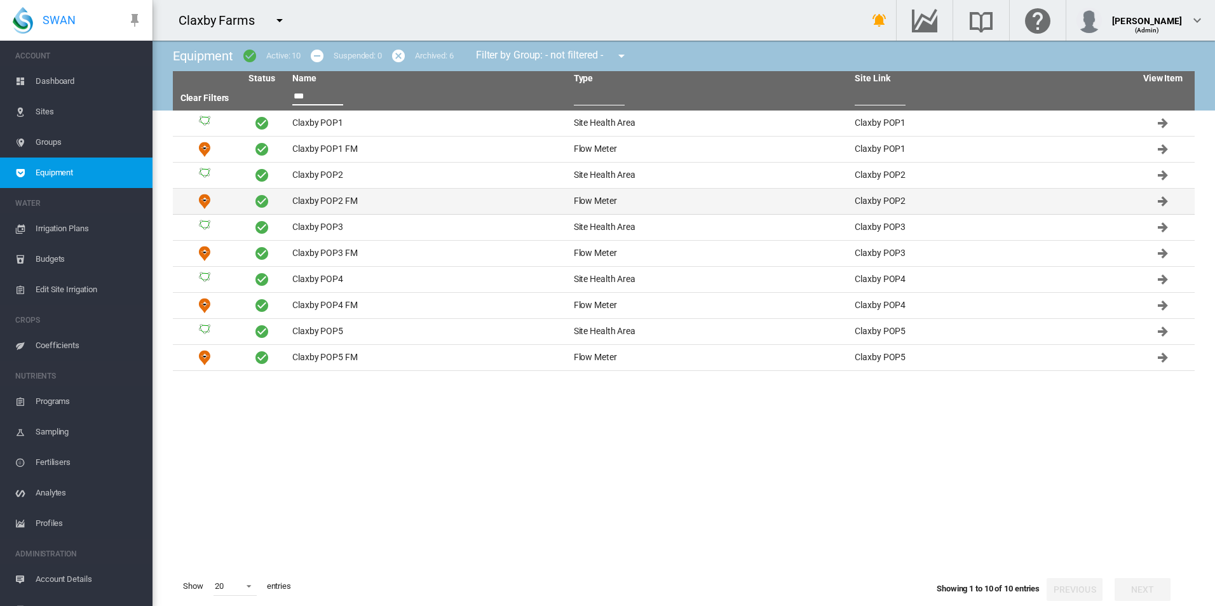
type input "***"
click at [336, 205] on td "Claxby POP2 FM" at bounding box center [428, 201] width 282 height 25
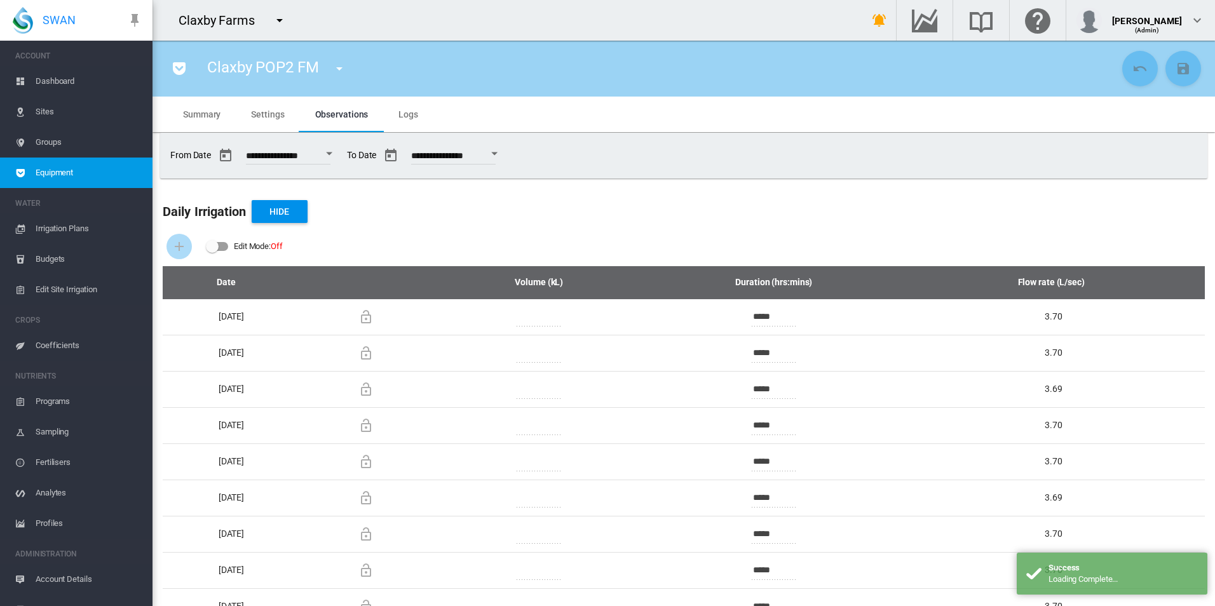
click at [279, 124] on md-tab-item "Settings" at bounding box center [268, 115] width 64 height 36
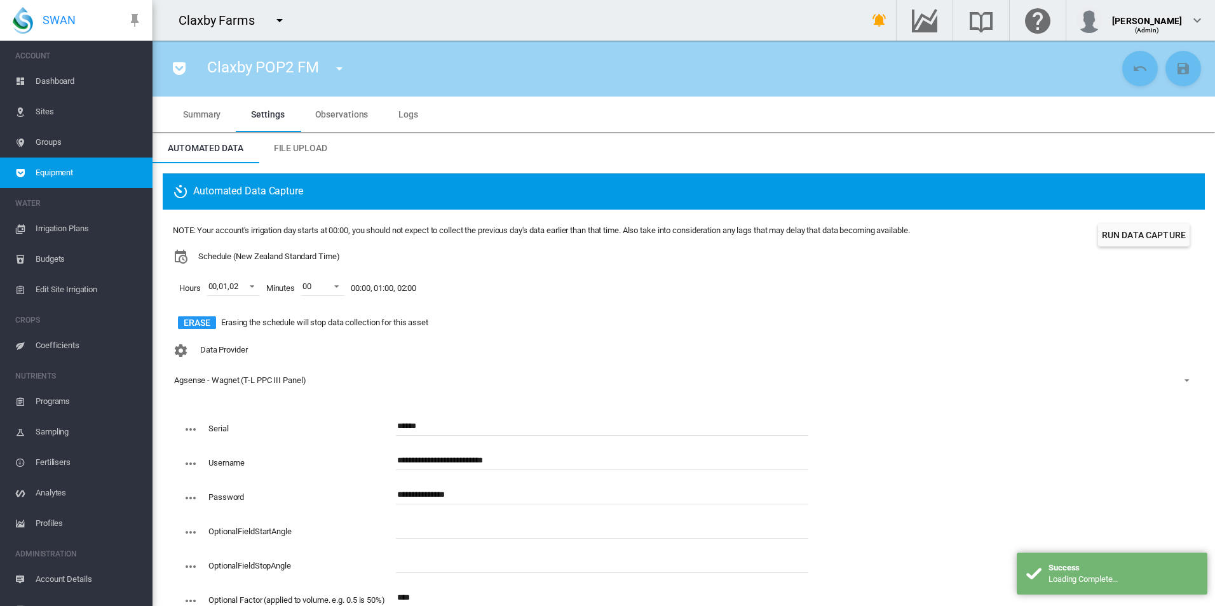
click at [367, 114] on md-tab-item "Observations" at bounding box center [342, 115] width 84 height 36
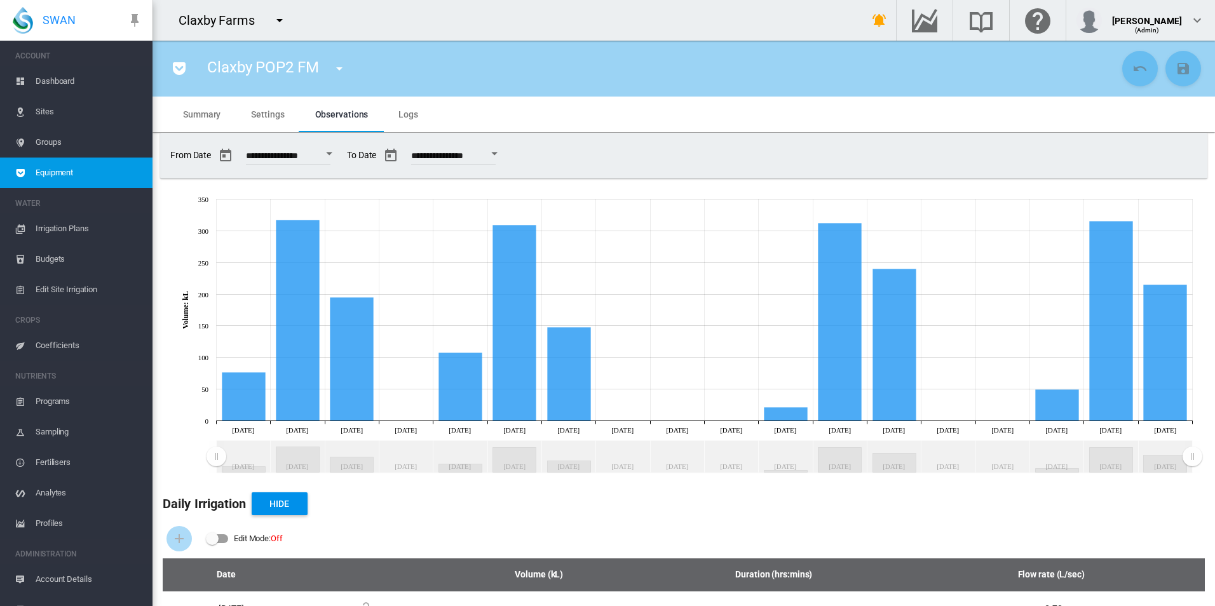
click at [528, 92] on div "Claxby POP2 FM Claxby 1763 (Site Health Area) Claxby 1763 FM (Flow Meter) Claxb…" at bounding box center [684, 69] width 1063 height 56
